Goal: Use online tool/utility: Use online tool/utility

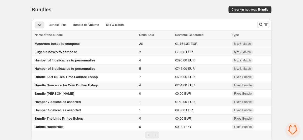
click at [70, 45] on span "Macarons boxes to compose" at bounding box center [57, 44] width 45 height 4
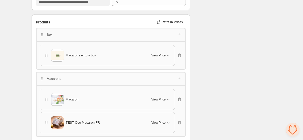
scroll to position [701, 0]
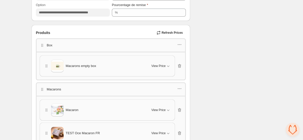
click at [80, 67] on span "Macarons empty box" at bounding box center [81, 66] width 31 height 5
click at [158, 67] on div "View Price" at bounding box center [160, 66] width 19 height 5
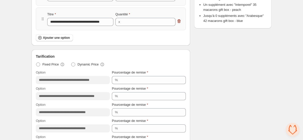
scroll to position [421, 0]
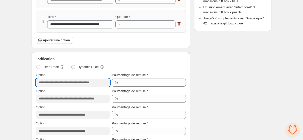
drag, startPoint x: 81, startPoint y: 84, endPoint x: 68, endPoint y: 84, distance: 13.1
click at [68, 84] on input "**********" at bounding box center [73, 83] width 74 height 8
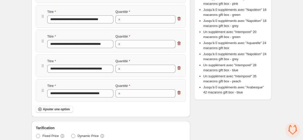
scroll to position [345, 0]
